Goal: Information Seeking & Learning: Check status

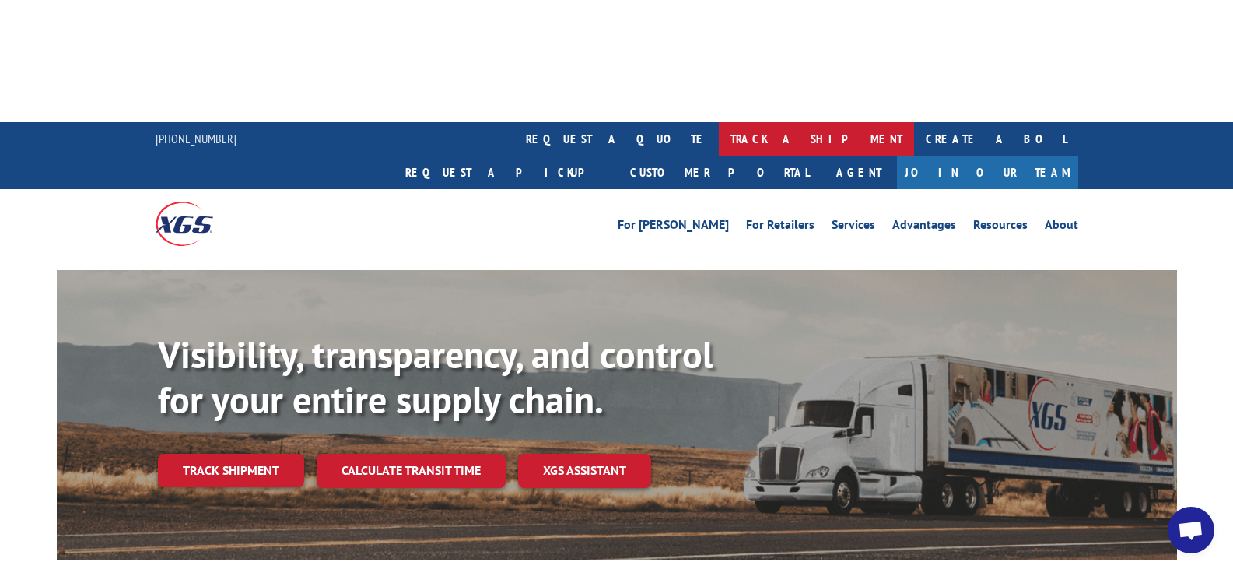
click at [719, 122] on link "track a shipment" at bounding box center [816, 138] width 195 height 33
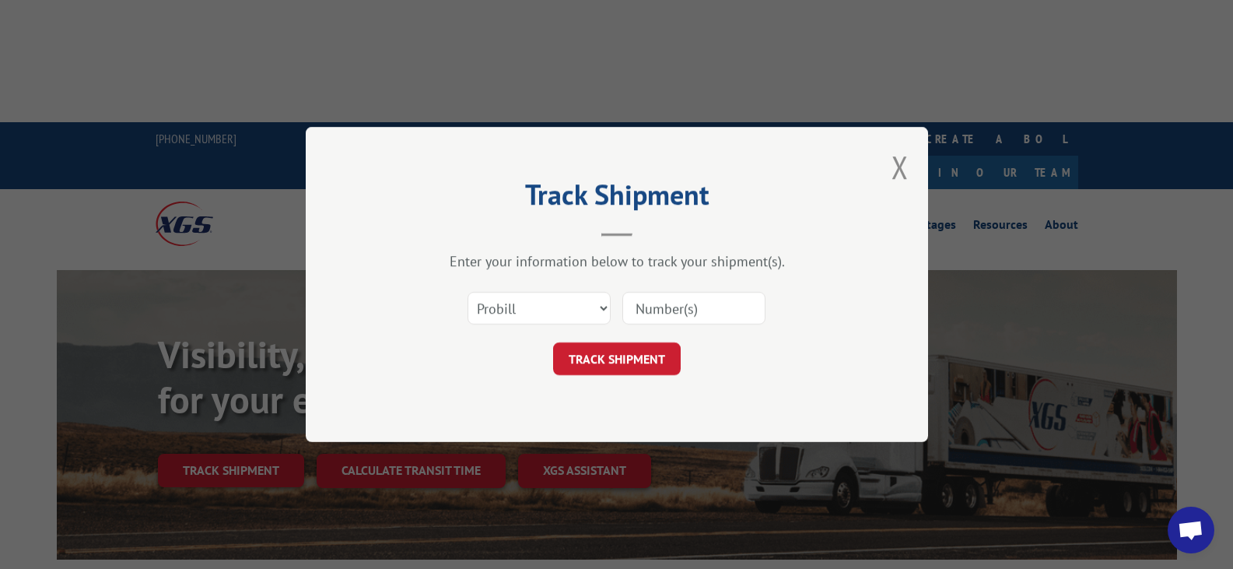
click at [664, 303] on input at bounding box center [693, 308] width 143 height 33
paste input "SO1588861"
type input "SO1588861"
click at [636, 356] on button "TRACK SHIPMENT" at bounding box center [617, 358] width 128 height 33
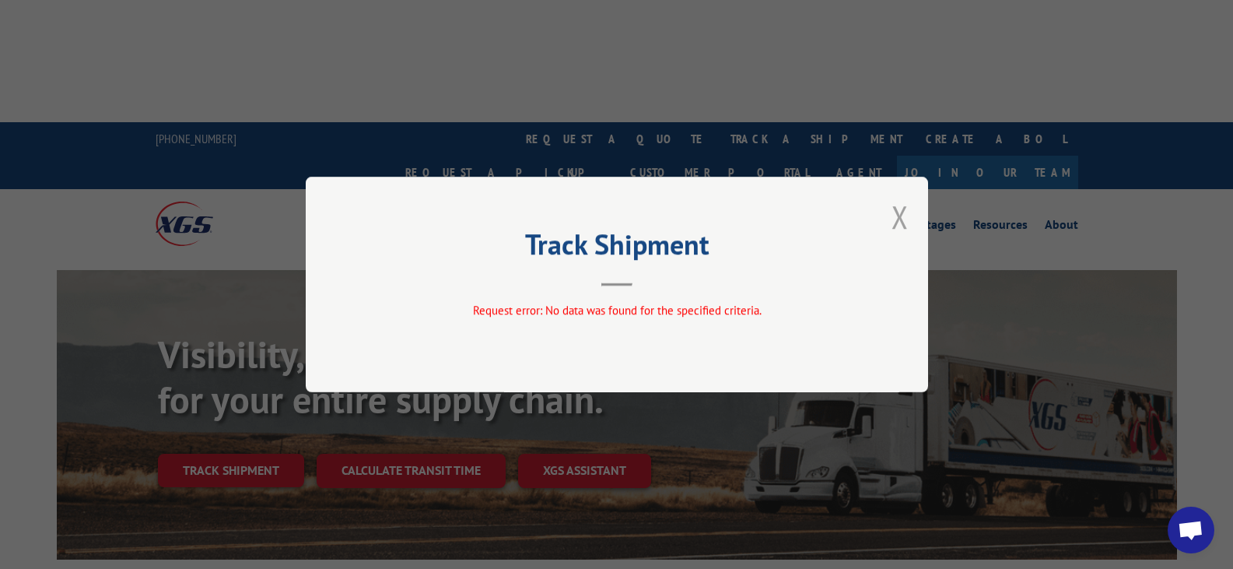
click at [907, 212] on button "Close modal" at bounding box center [900, 216] width 17 height 41
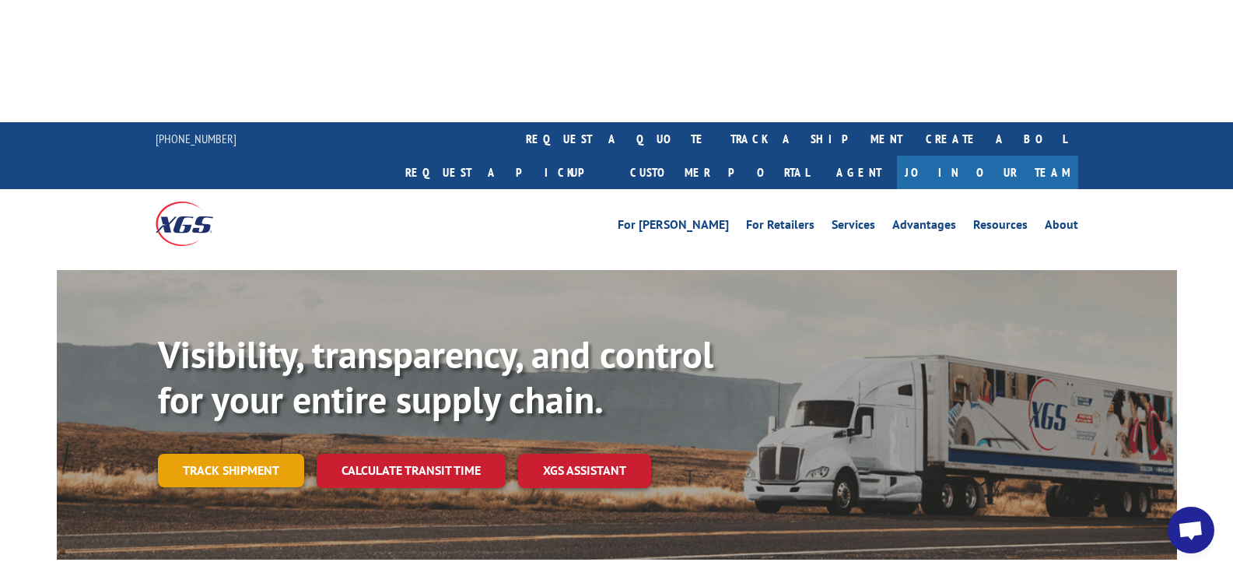
click at [211, 454] on link "Track shipment" at bounding box center [231, 470] width 146 height 33
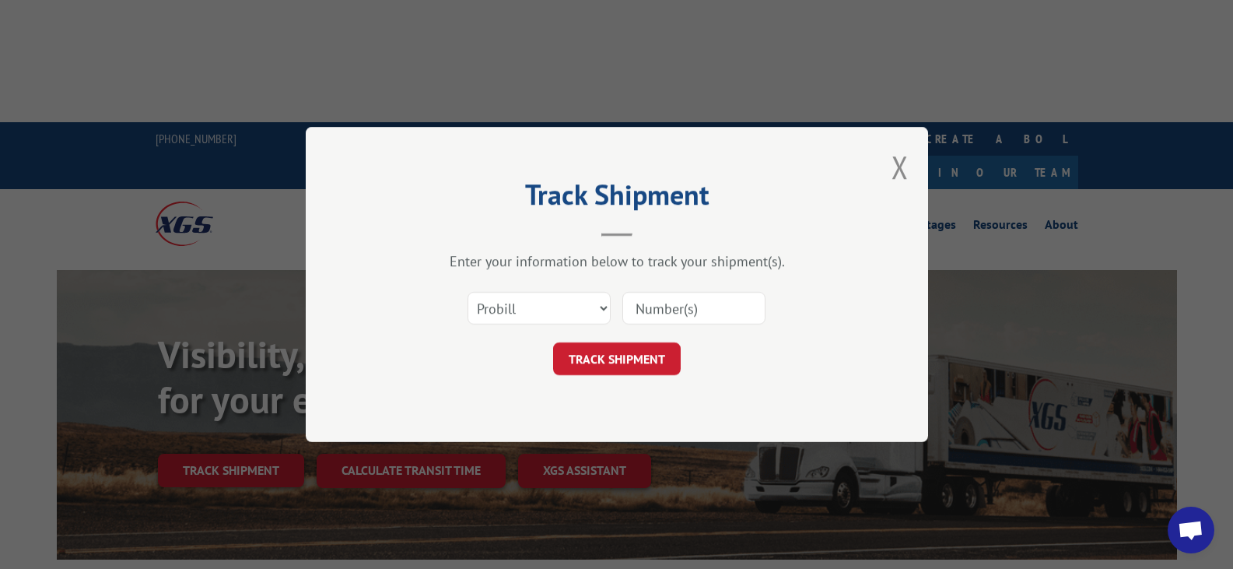
click at [679, 303] on input at bounding box center [693, 308] width 143 height 33
type input "17402764"
click at [614, 362] on button "TRACK SHIPMENT" at bounding box center [617, 358] width 128 height 33
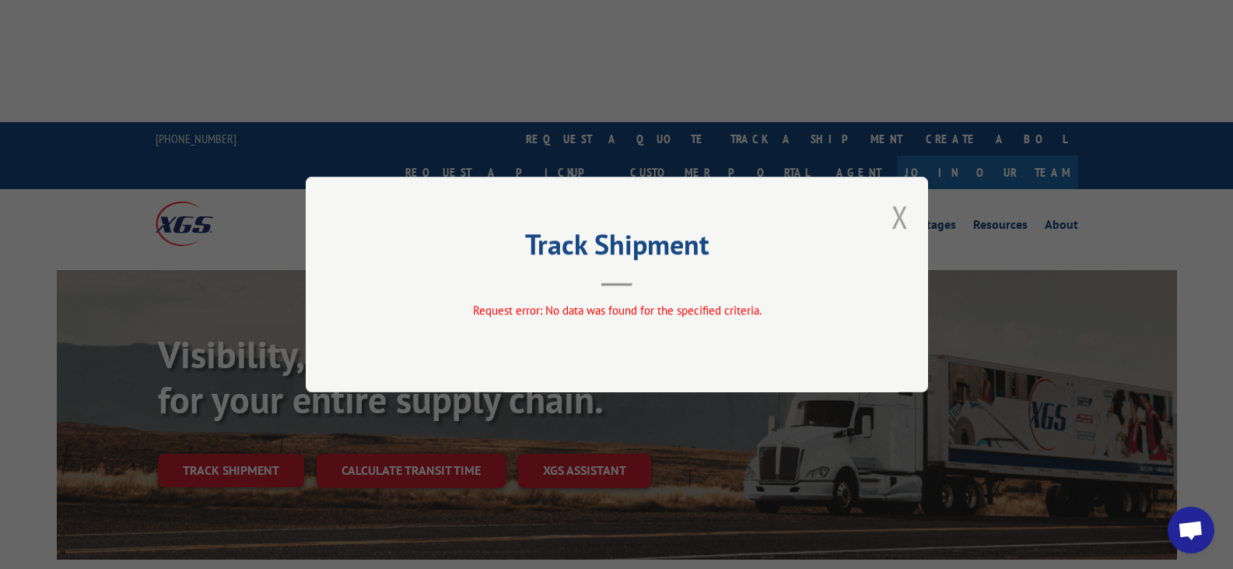
click at [902, 219] on button "Close modal" at bounding box center [900, 216] width 17 height 41
